Goal: Task Accomplishment & Management: Manage account settings

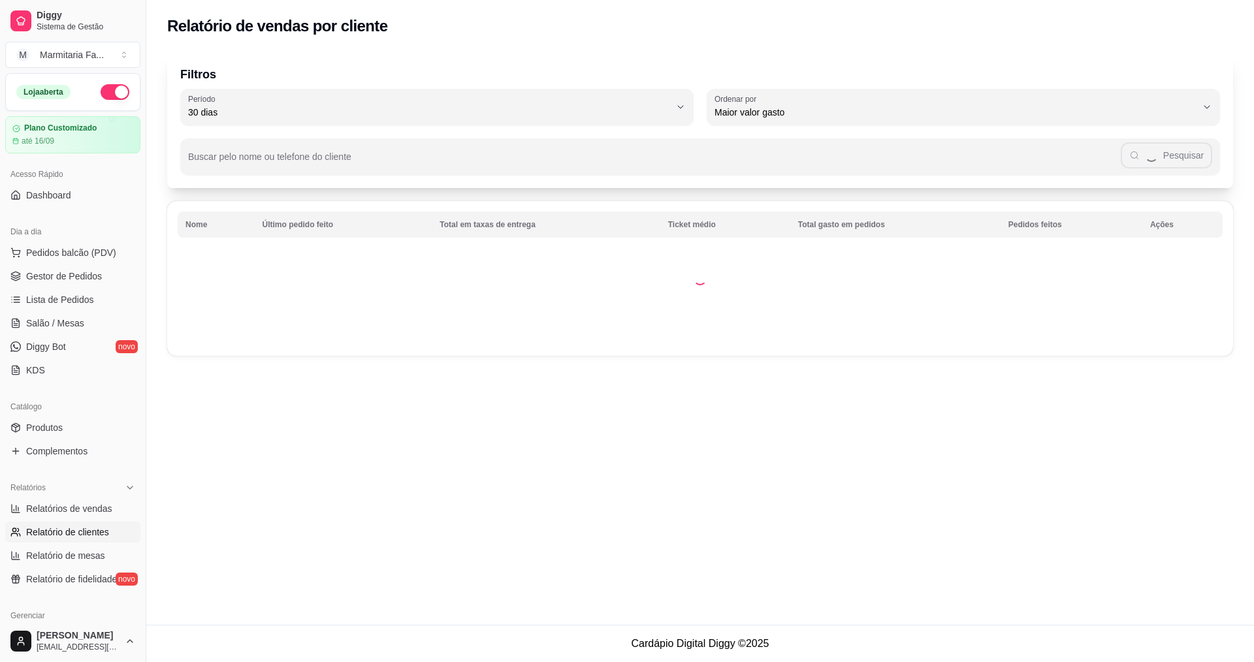
select select "30"
select select "HIGHEST_TOTAL_SPENT_WITH_ORDERS"
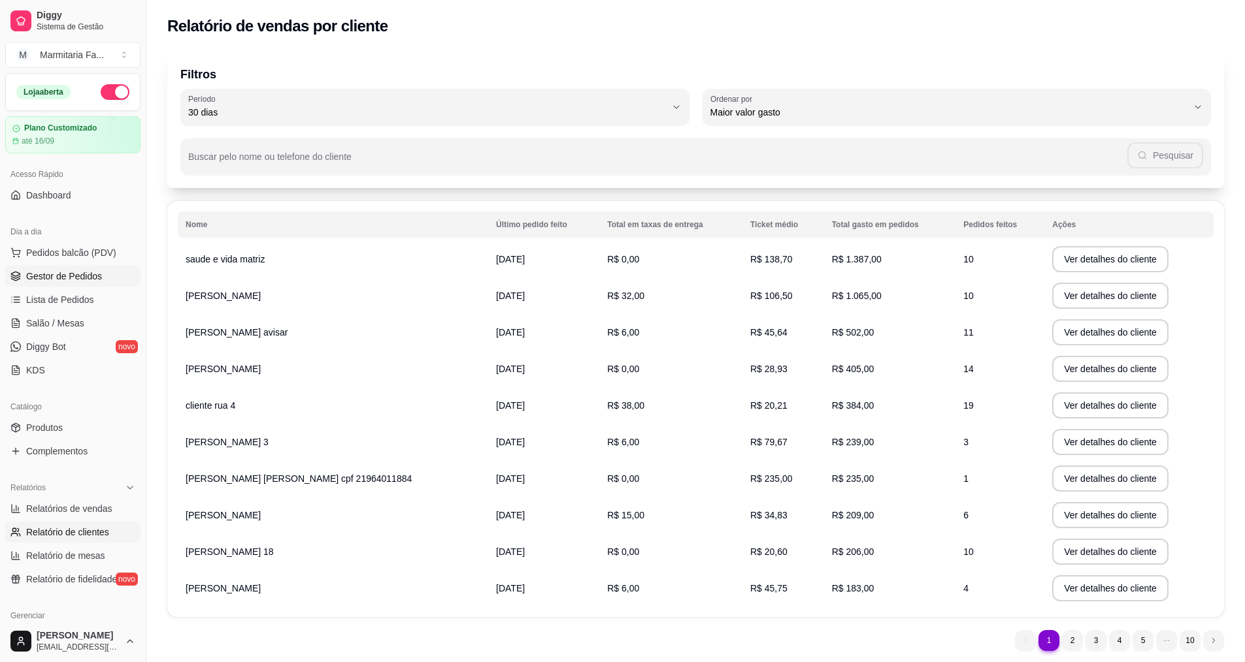
click at [56, 272] on span "Gestor de Pedidos" at bounding box center [64, 276] width 76 height 13
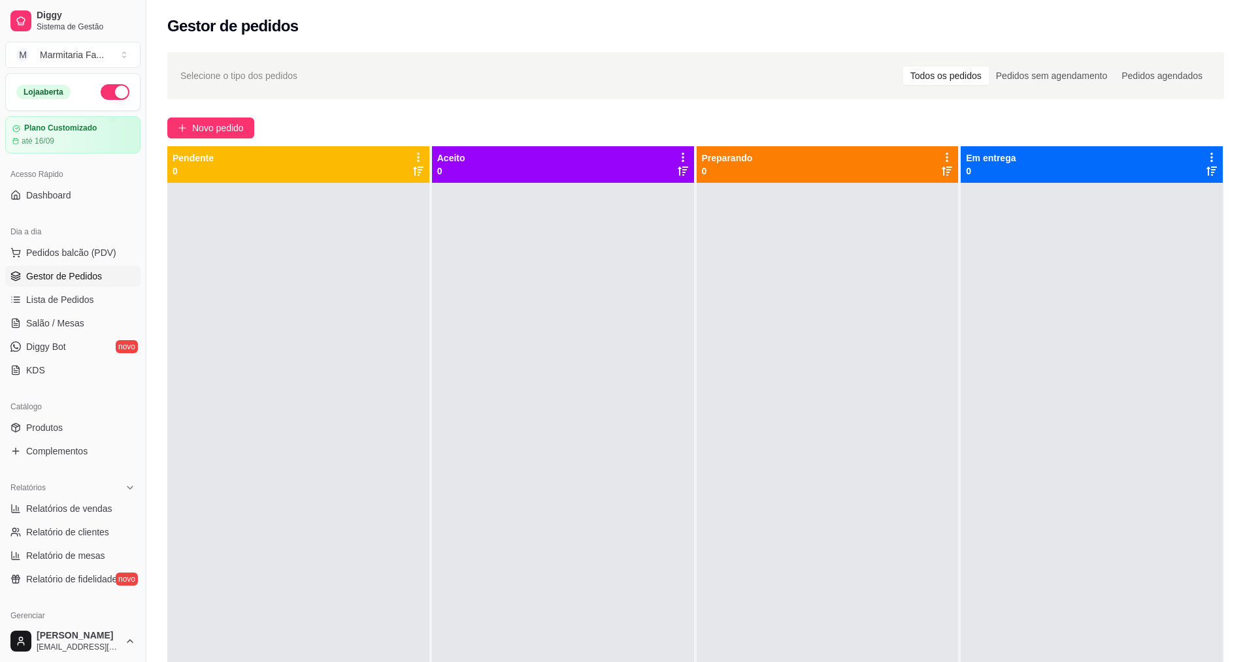
click at [59, 284] on link "Gestor de Pedidos" at bounding box center [72, 276] width 135 height 21
click at [67, 277] on span "Gestor de Pedidos" at bounding box center [64, 276] width 76 height 13
click at [56, 306] on span "Lista de Pedidos" at bounding box center [60, 299] width 68 height 13
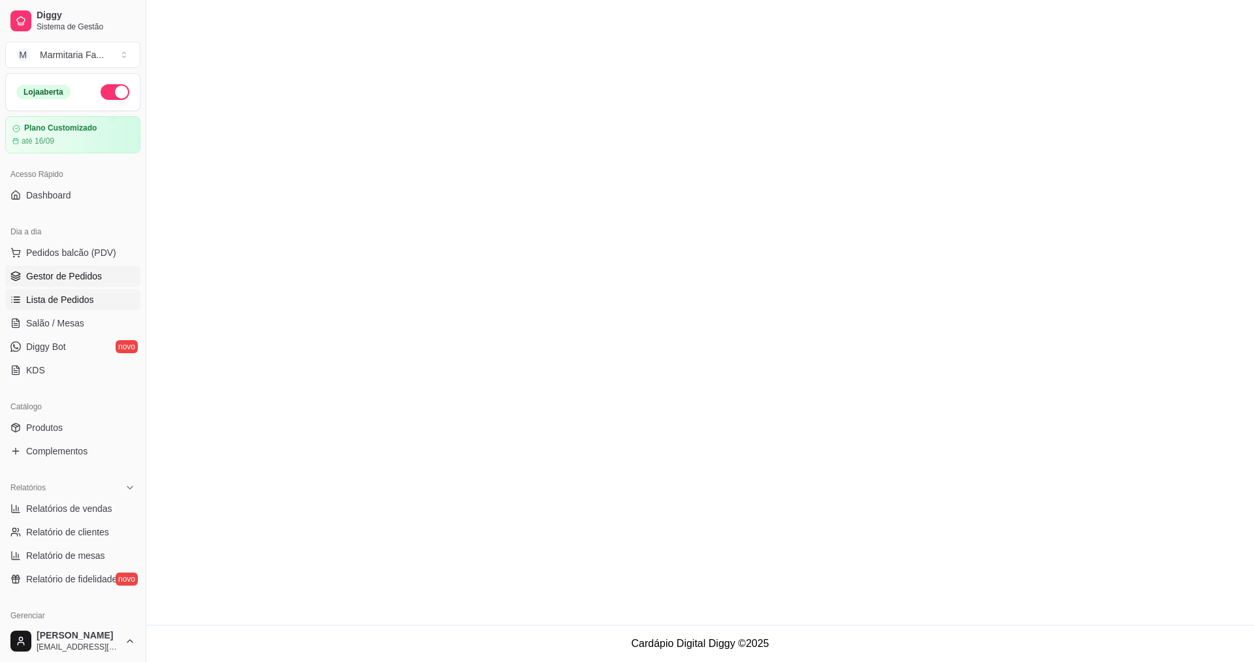
click at [62, 277] on span "Gestor de Pedidos" at bounding box center [64, 276] width 76 height 13
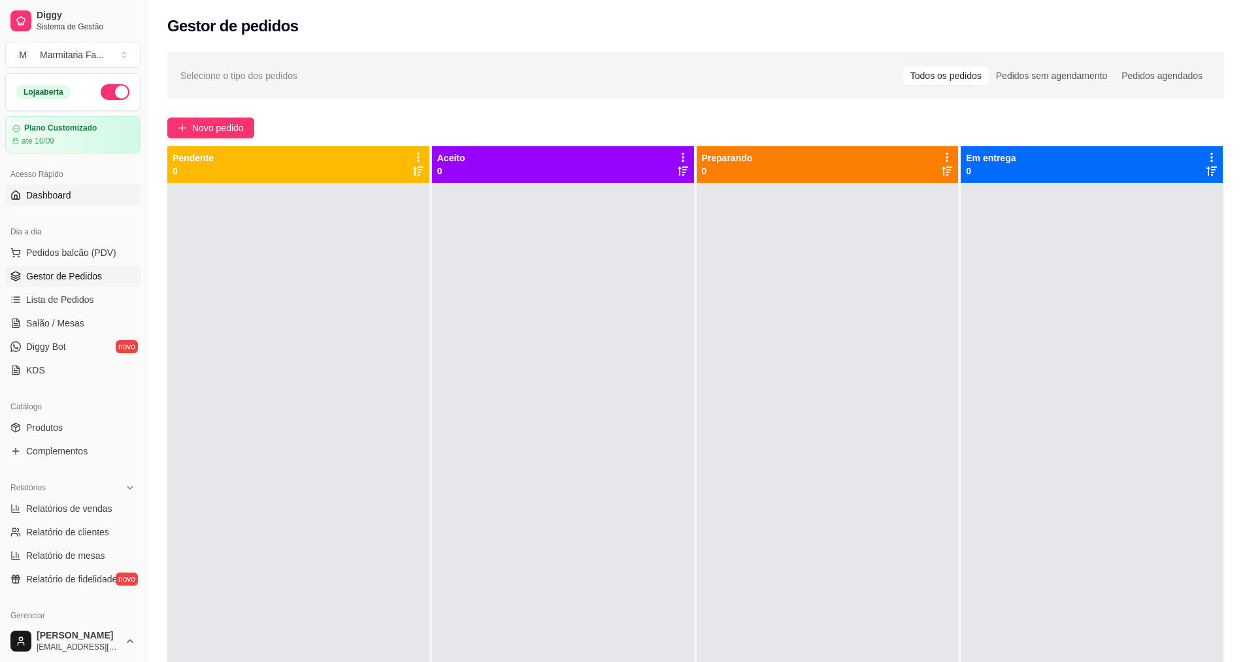
click at [56, 202] on link "Dashboard" at bounding box center [72, 195] width 135 height 21
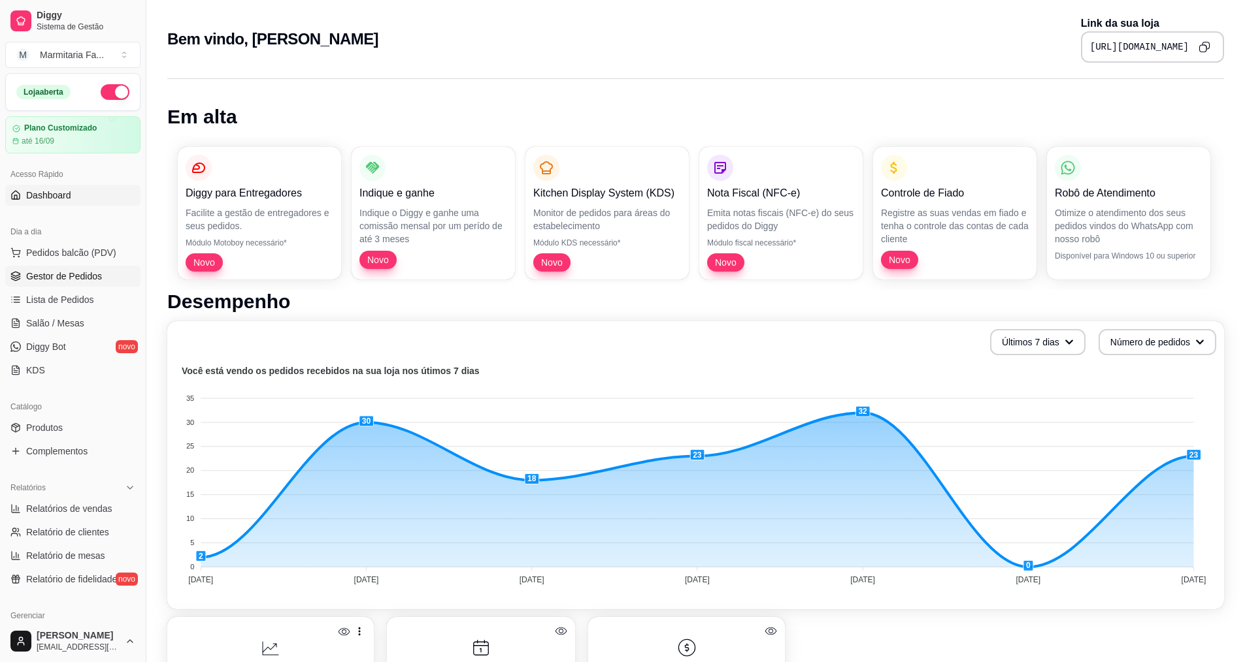
click at [62, 278] on span "Gestor de Pedidos" at bounding box center [64, 276] width 76 height 13
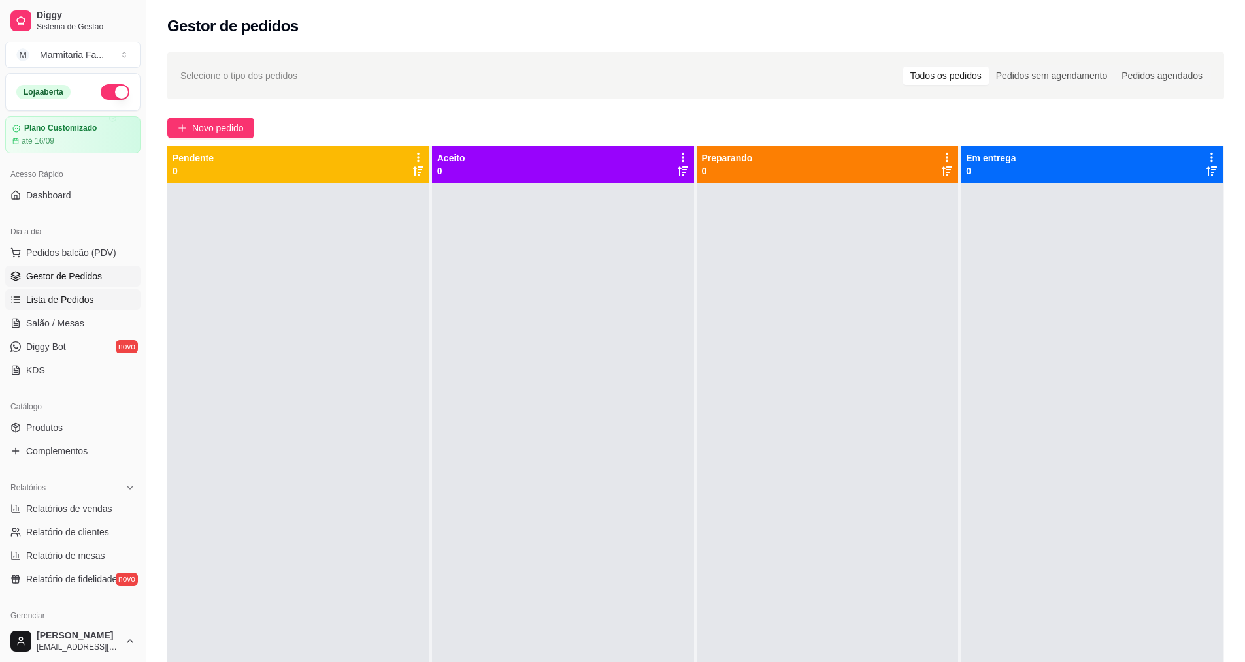
click at [62, 299] on span "Lista de Pedidos" at bounding box center [60, 299] width 68 height 13
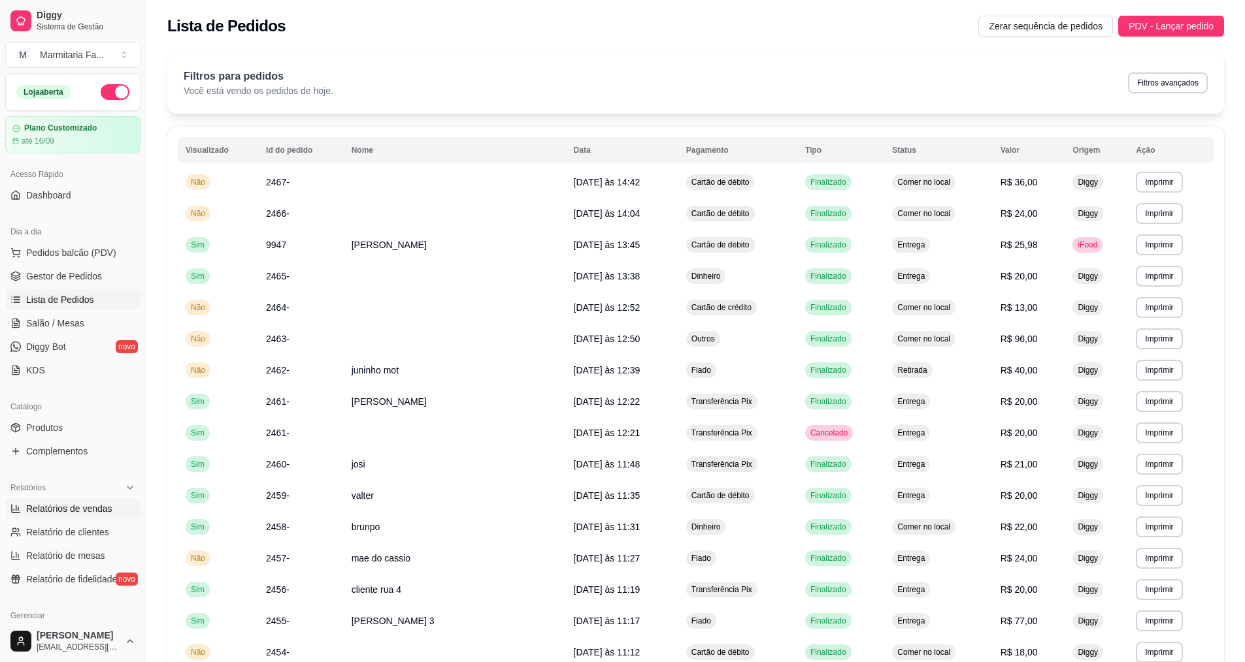
click at [52, 505] on span "Relatórios de vendas" at bounding box center [69, 508] width 86 height 13
select select "ALL"
select select "0"
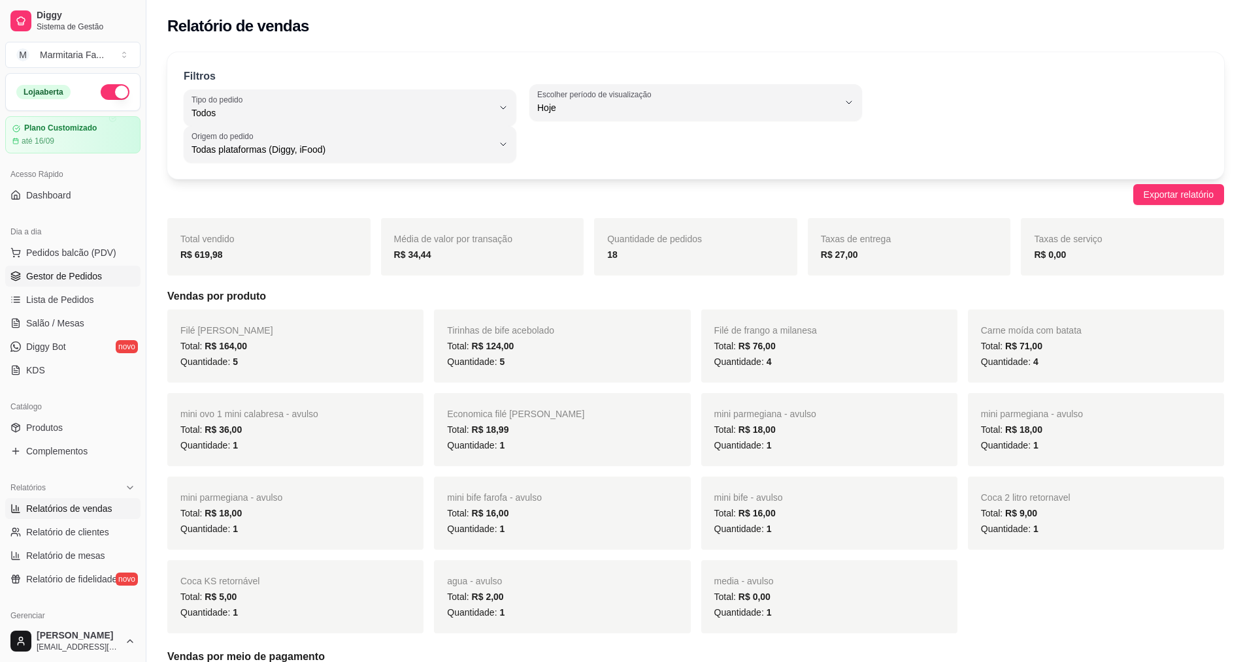
click at [50, 272] on span "Gestor de Pedidos" at bounding box center [64, 276] width 76 height 13
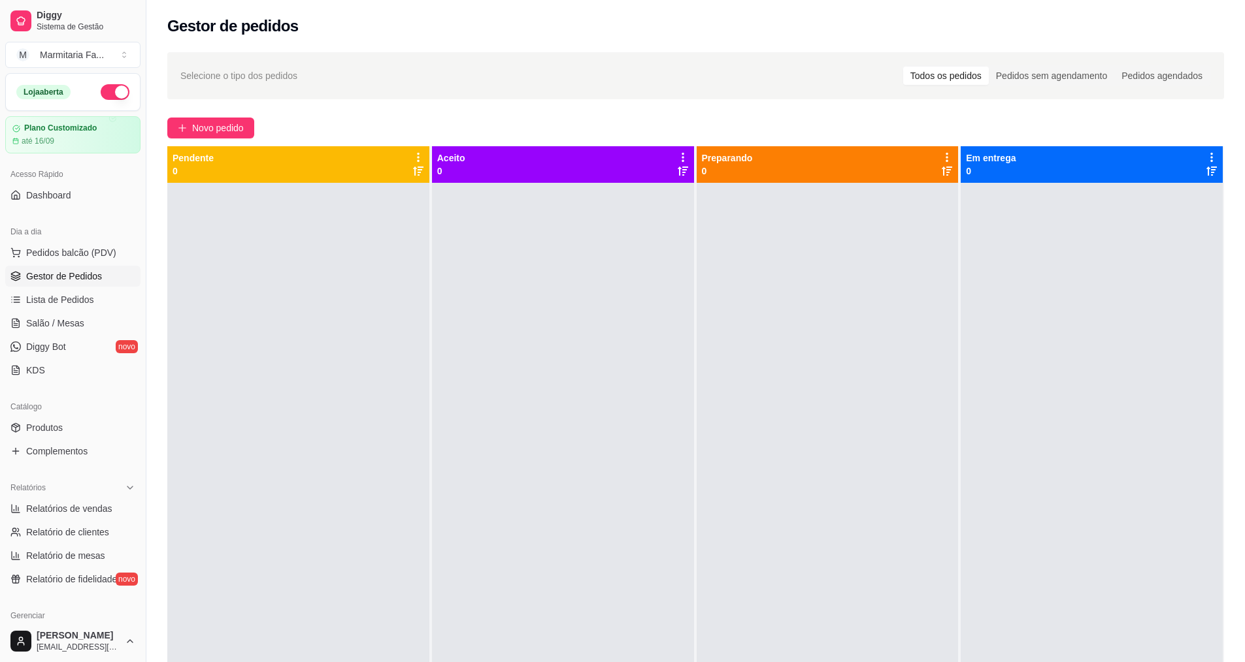
click at [5, 266] on link "Gestor de Pedidos" at bounding box center [72, 276] width 135 height 21
click at [70, 507] on span "Relatórios de vendas" at bounding box center [69, 508] width 86 height 13
select select "ALL"
select select "0"
